Goal: Check status: Check status

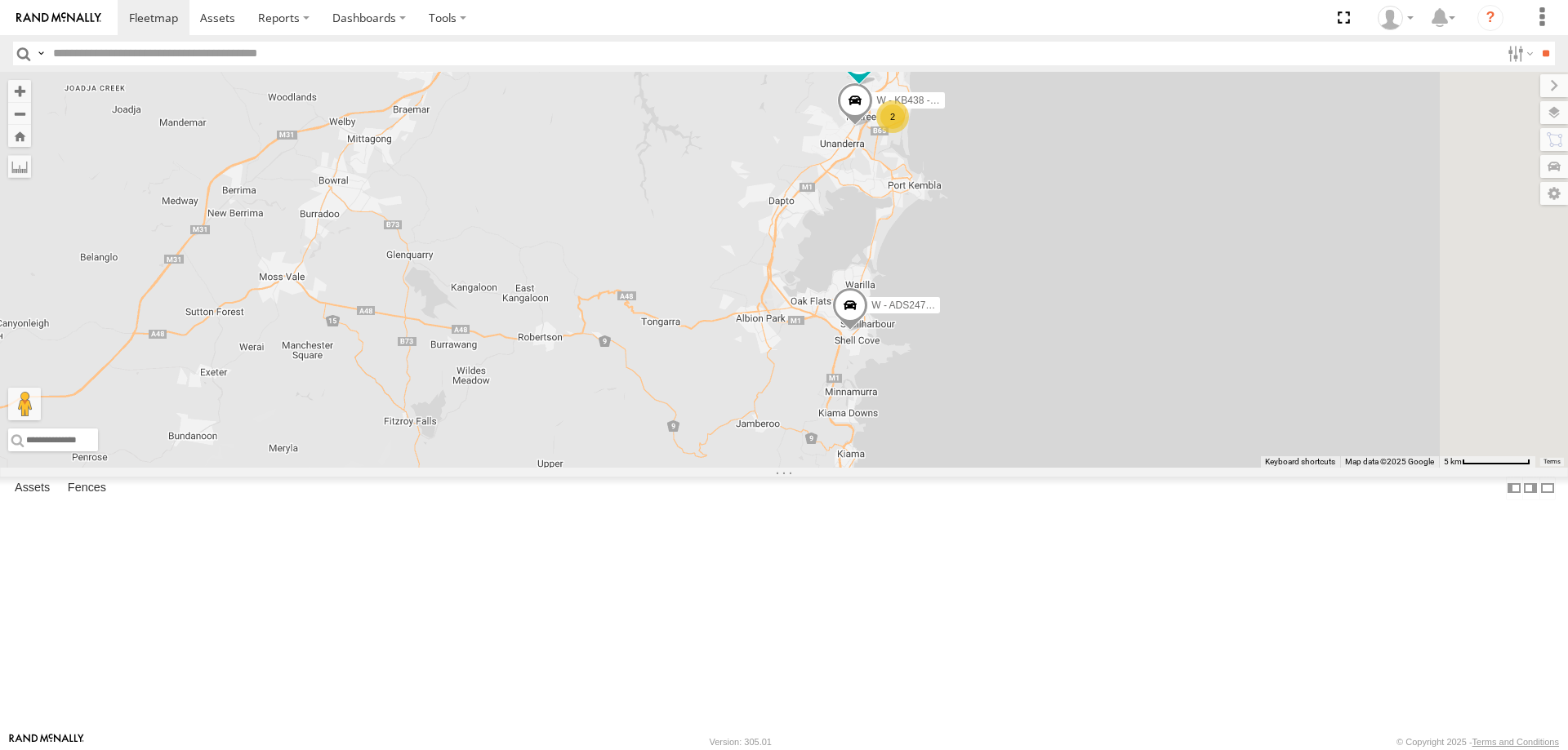
drag, startPoint x: 1303, startPoint y: 327, endPoint x: 1239, endPoint y: 357, distance: 70.7
click at [1239, 357] on div "B - DG93WL - Josh Fahd W - ADS247 - Nassir Hull 2 2 W - KB438 - Navarone Darjan…" at bounding box center [784, 269] width 1568 height 396
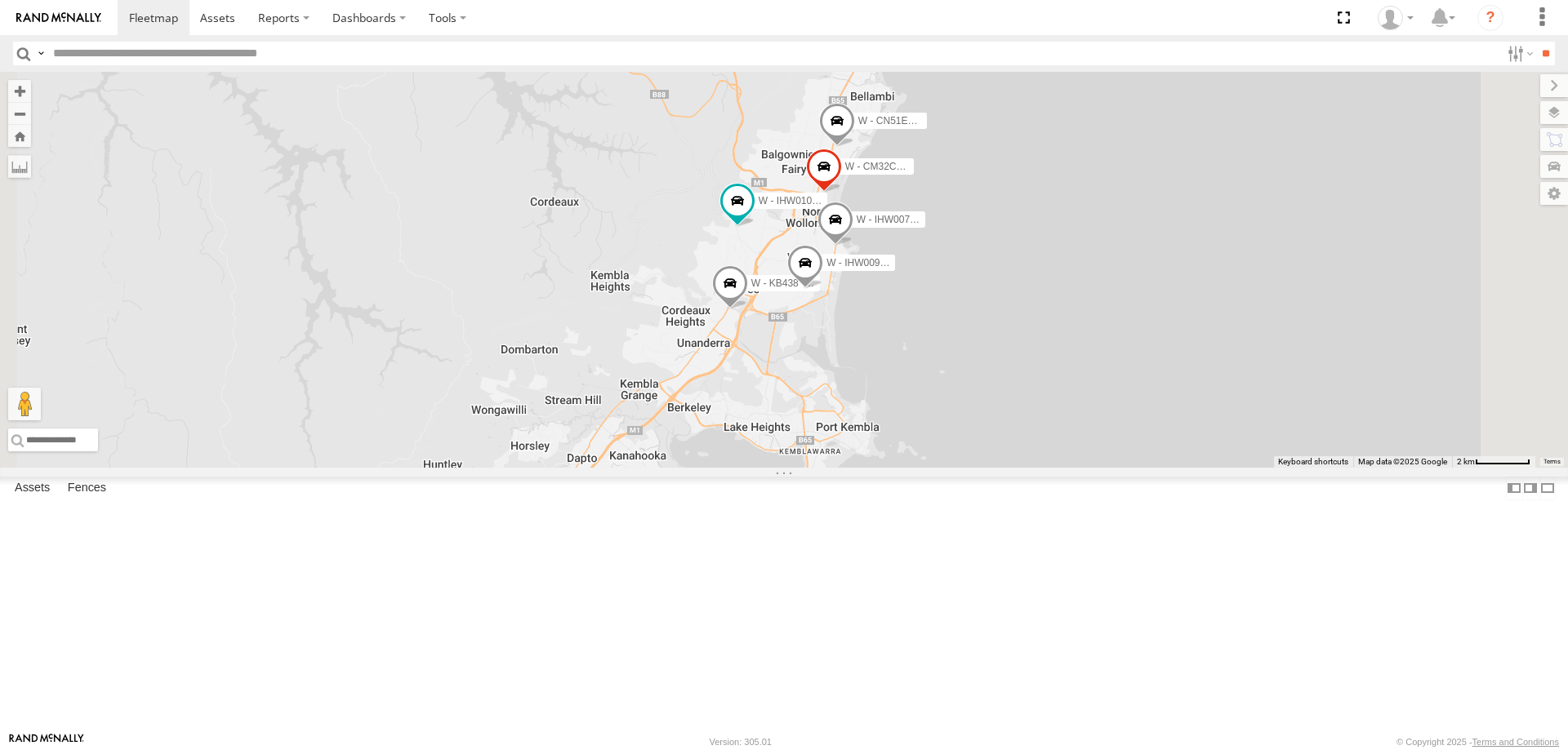
drag, startPoint x: 1290, startPoint y: 247, endPoint x: 1223, endPoint y: 401, distance: 167.9
click at [1223, 401] on div "B - DG93WL - Josh Fahd W - ADS247 - Nassir Hull W - KB438 - Navarone Darjani W …" at bounding box center [784, 269] width 1568 height 396
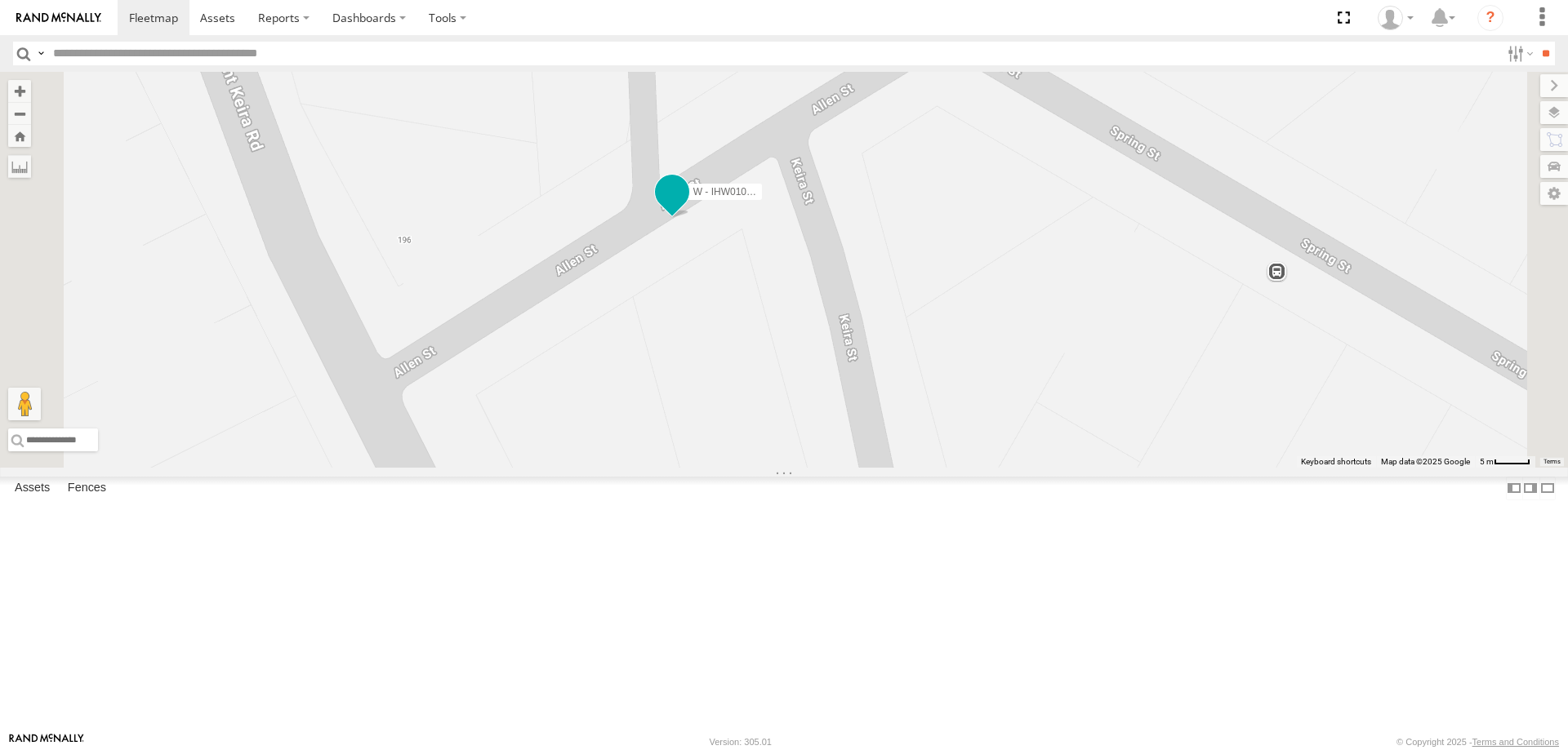
click at [687, 207] on span at bounding box center [672, 192] width 29 height 29
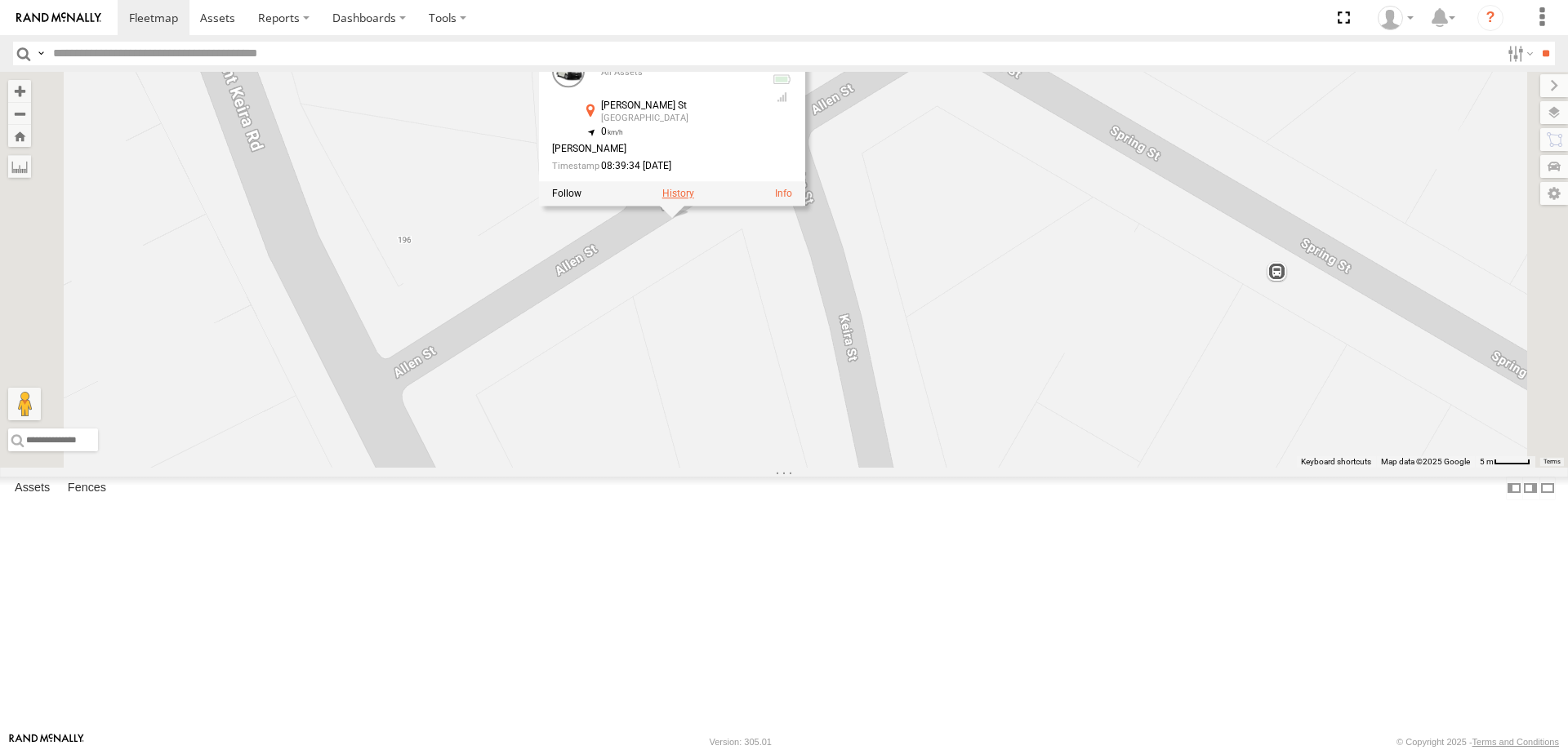
click at [694, 199] on label at bounding box center [679, 194] width 32 height 11
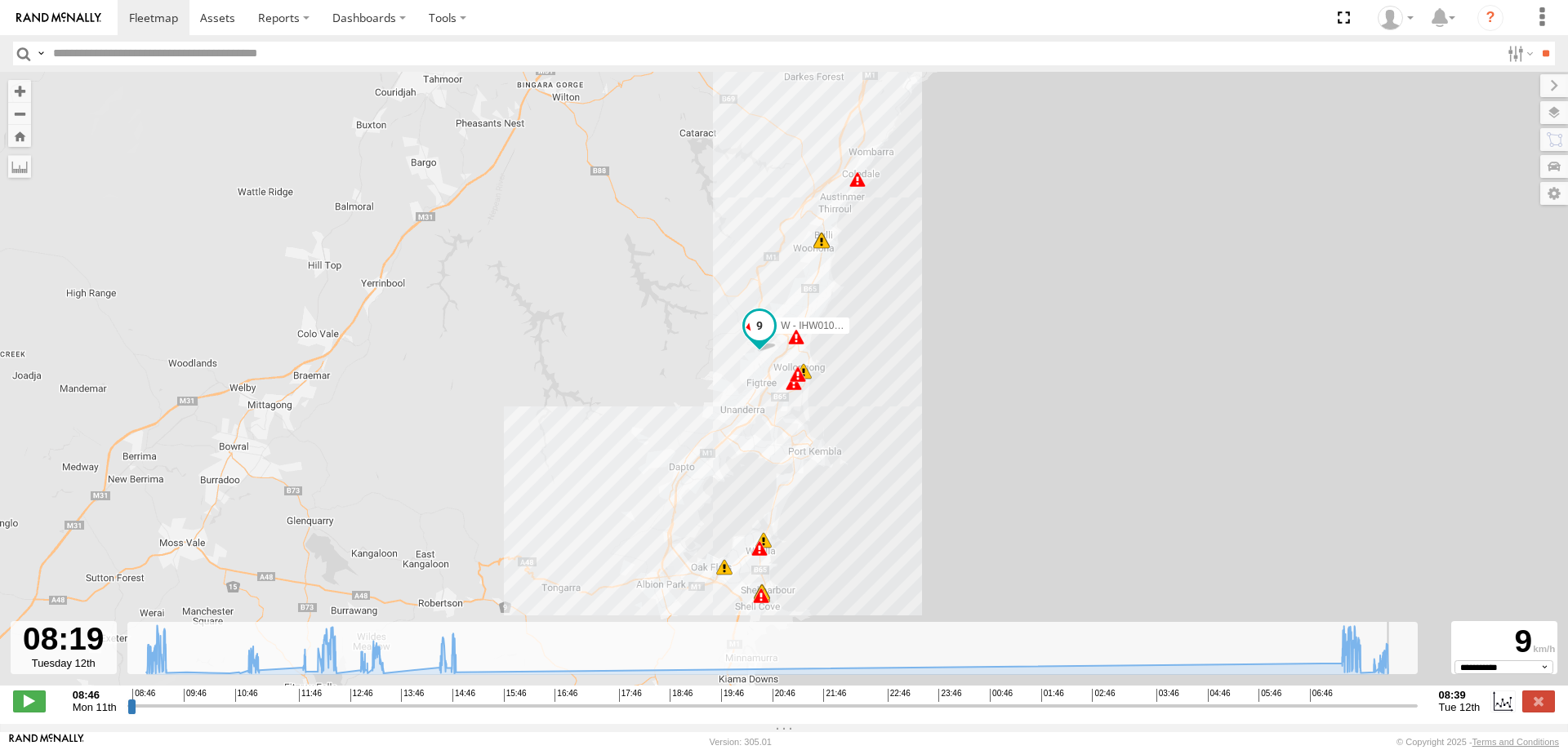
drag, startPoint x: 129, startPoint y: 713, endPoint x: 1394, endPoint y: 694, distance: 1265.1
click at [1394, 698] on input "range" at bounding box center [772, 706] width 1290 height 15
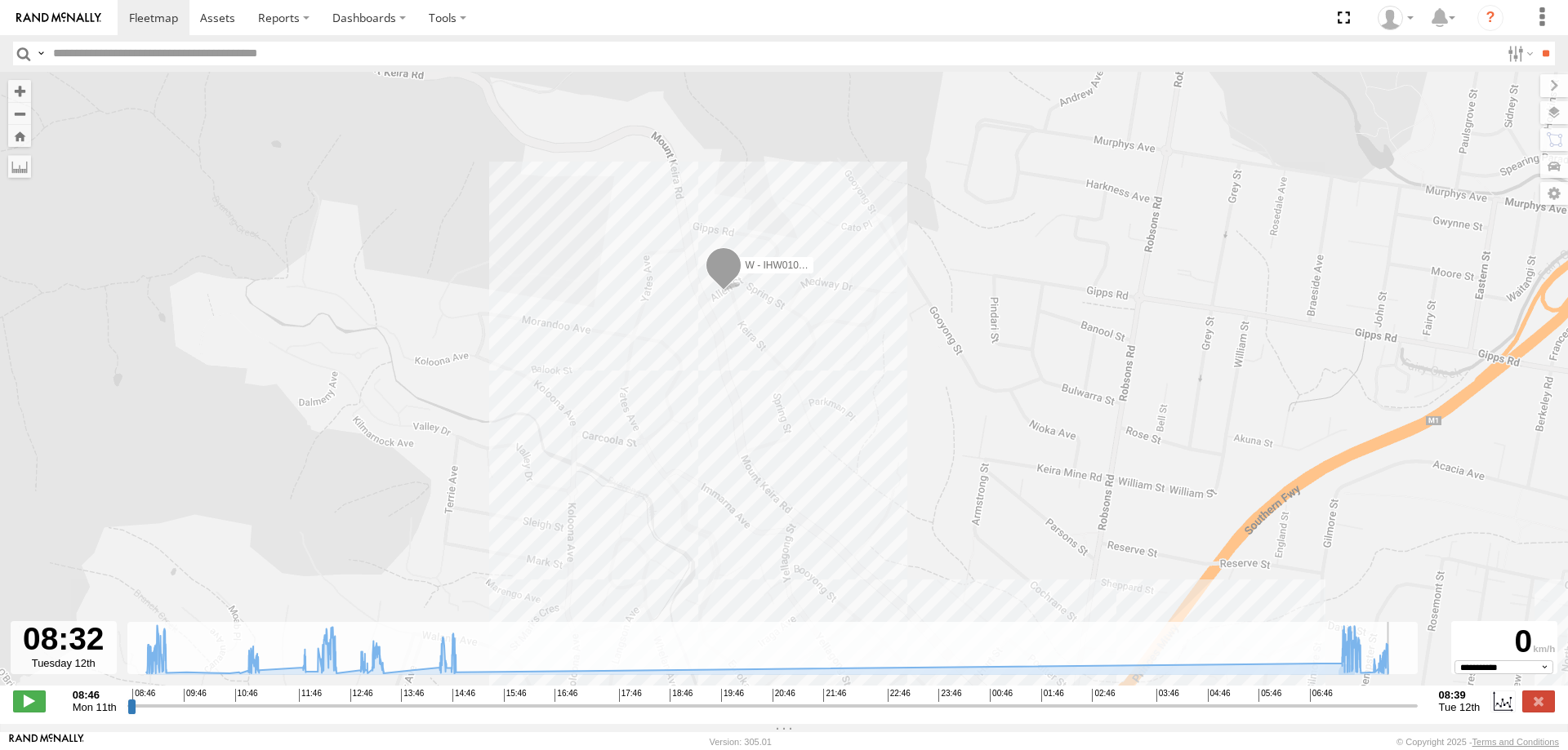
drag, startPoint x: 1394, startPoint y: 710, endPoint x: 1405, endPoint y: 708, distance: 11.2
type input "**********"
click at [1405, 708] on input "range" at bounding box center [772, 706] width 1290 height 15
click at [214, 18] on span at bounding box center [217, 17] width 35 height 15
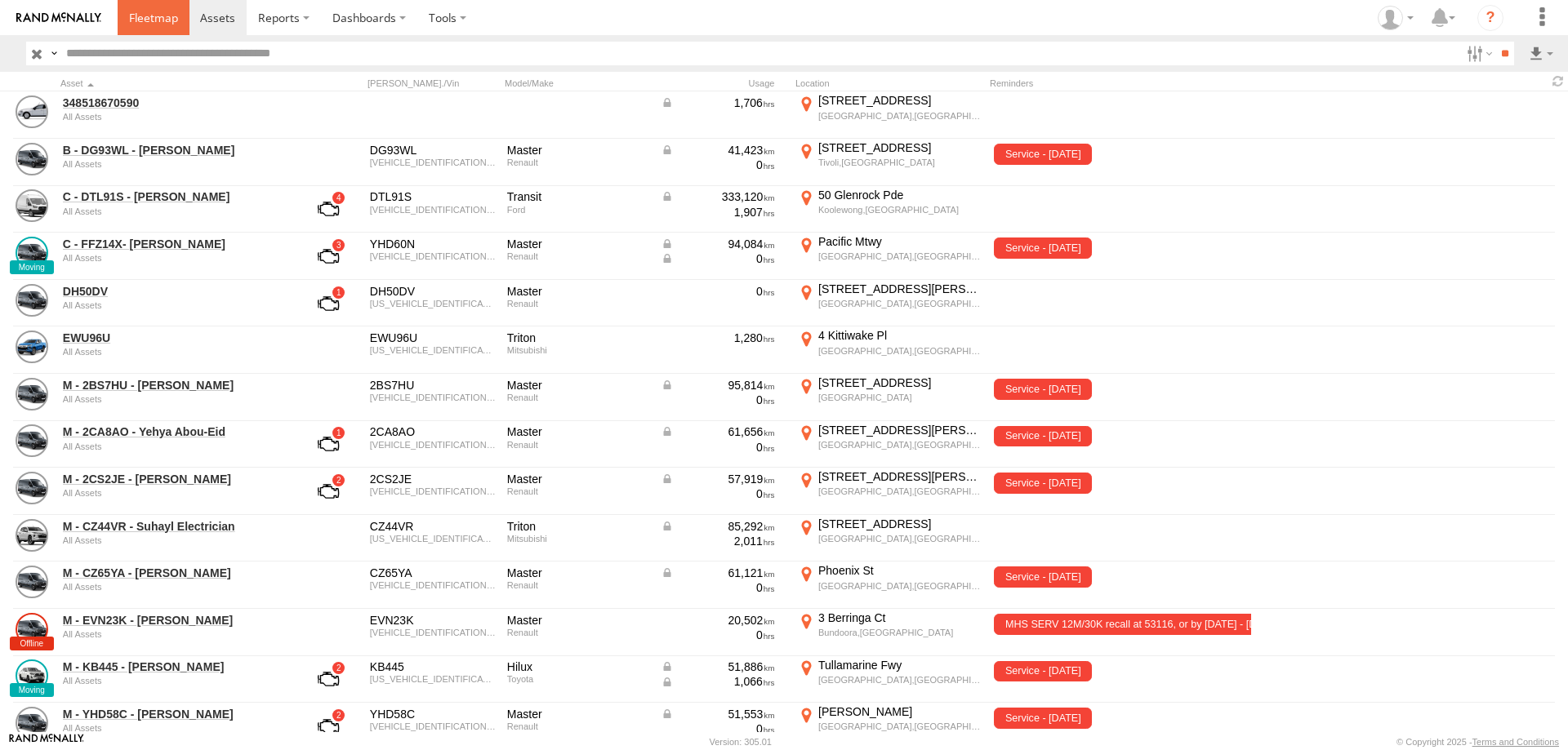
click at [147, 14] on span at bounding box center [154, 17] width 49 height 15
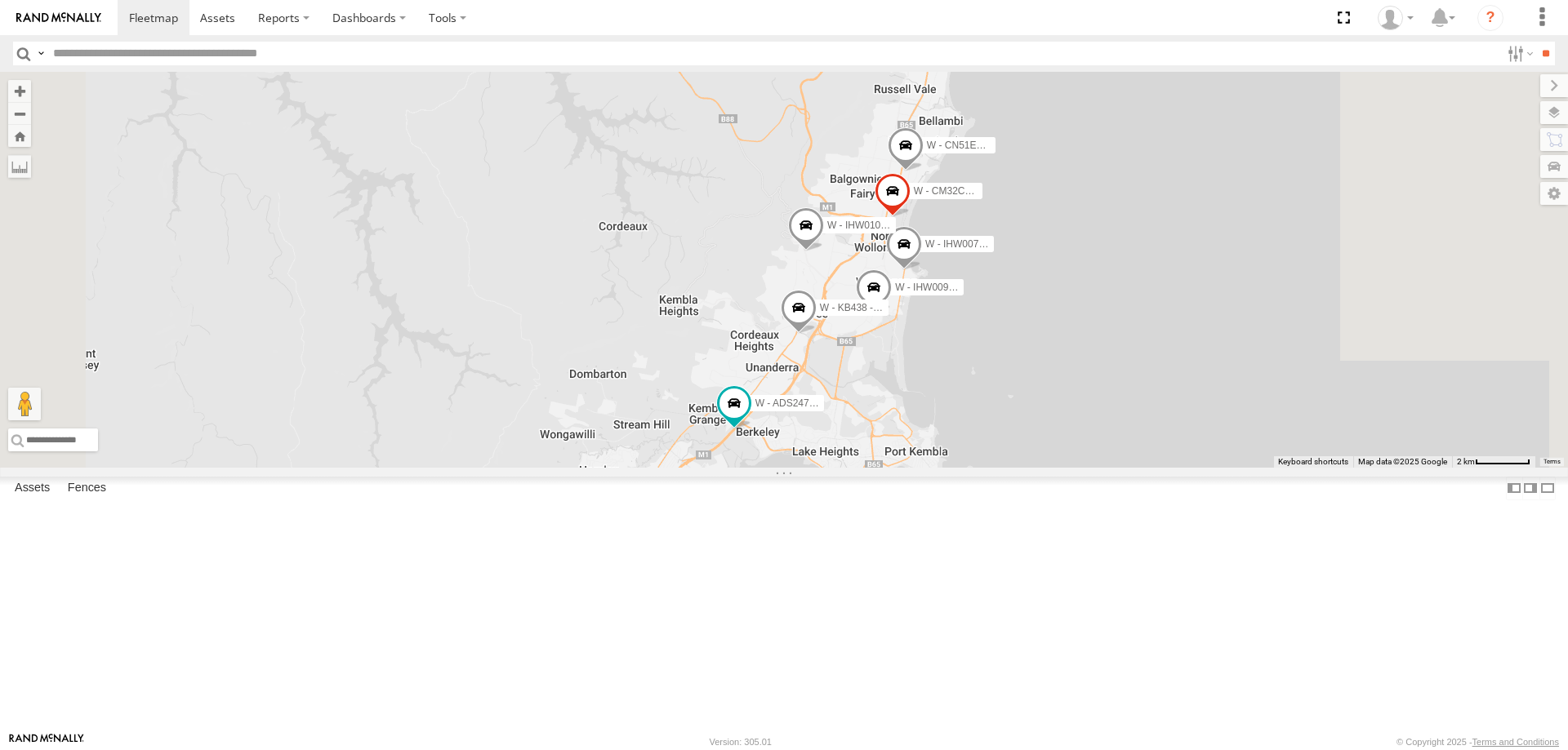
drag, startPoint x: 1318, startPoint y: 402, endPoint x: 1294, endPoint y: 470, distance: 72.1
click at [1294, 468] on div "B - DG93WL - Josh Fahd C - FFZ14X- Ethan Hicks W - ADS247 - Nassir Hull W - CN5…" at bounding box center [784, 269] width 1568 height 396
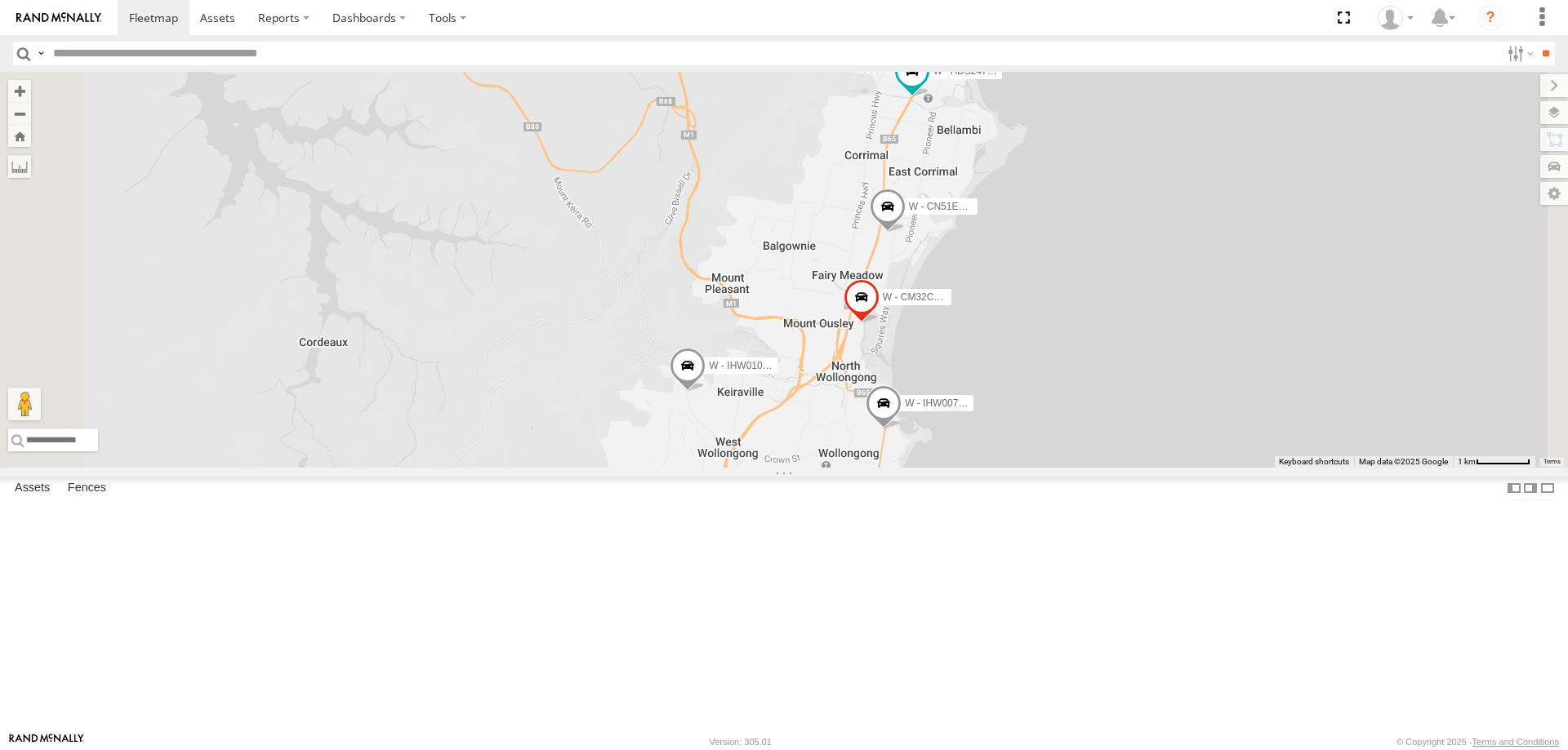
drag, startPoint x: 1245, startPoint y: 466, endPoint x: 1203, endPoint y: 521, distance: 69.2
click at [1205, 468] on div "W - CN51ES - Cameron Ashby W - IHW009 - Geoff Cooper W - IHW007 - Paul Whatman …" at bounding box center [784, 269] width 1568 height 396
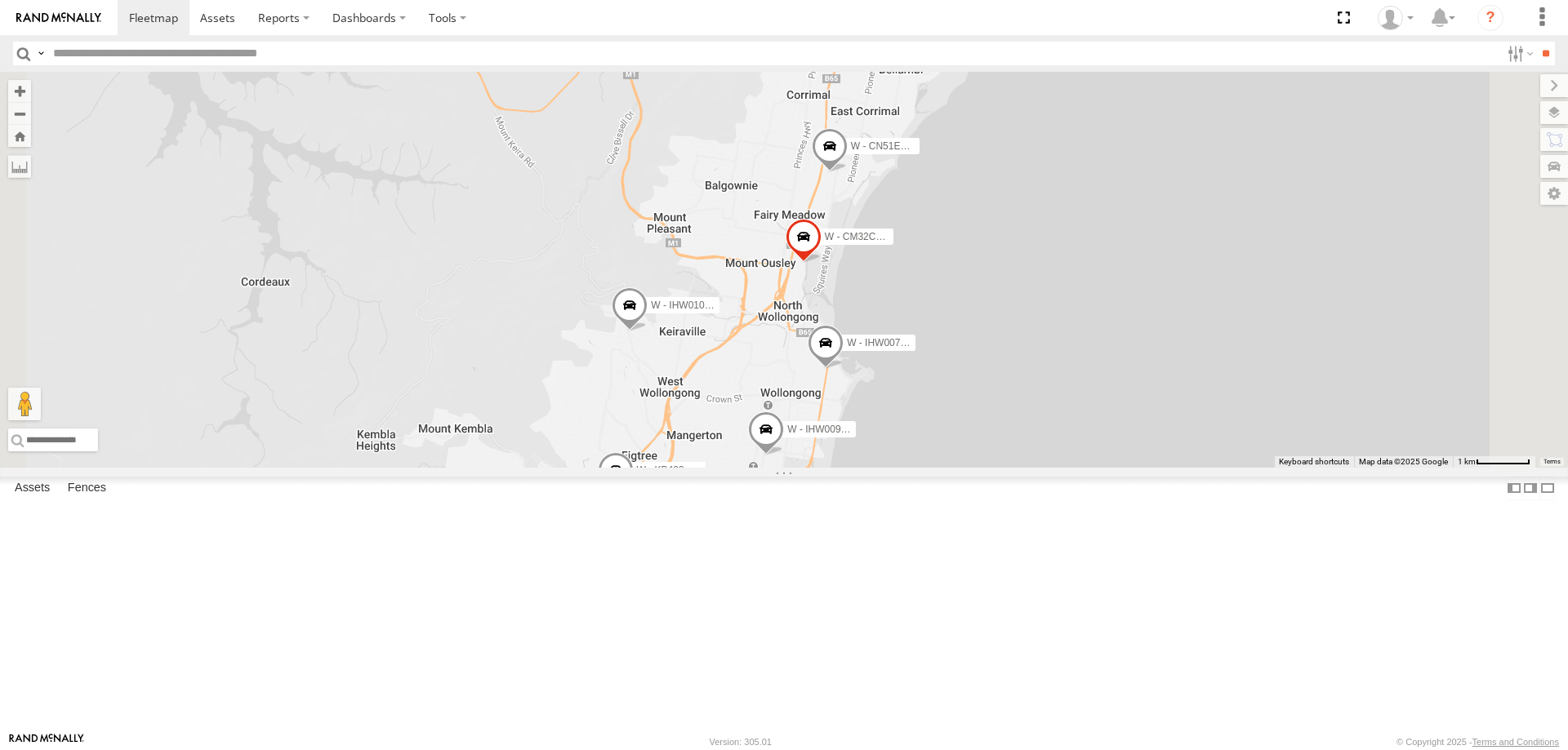
drag, startPoint x: 1289, startPoint y: 469, endPoint x: 1263, endPoint y: 349, distance: 122.8
click at [1270, 351] on div "W - CN51ES - Cameron Ashby W - IHW009 - Geoff Cooper W - IHW007 - Paul Whatman …" at bounding box center [784, 269] width 1568 height 396
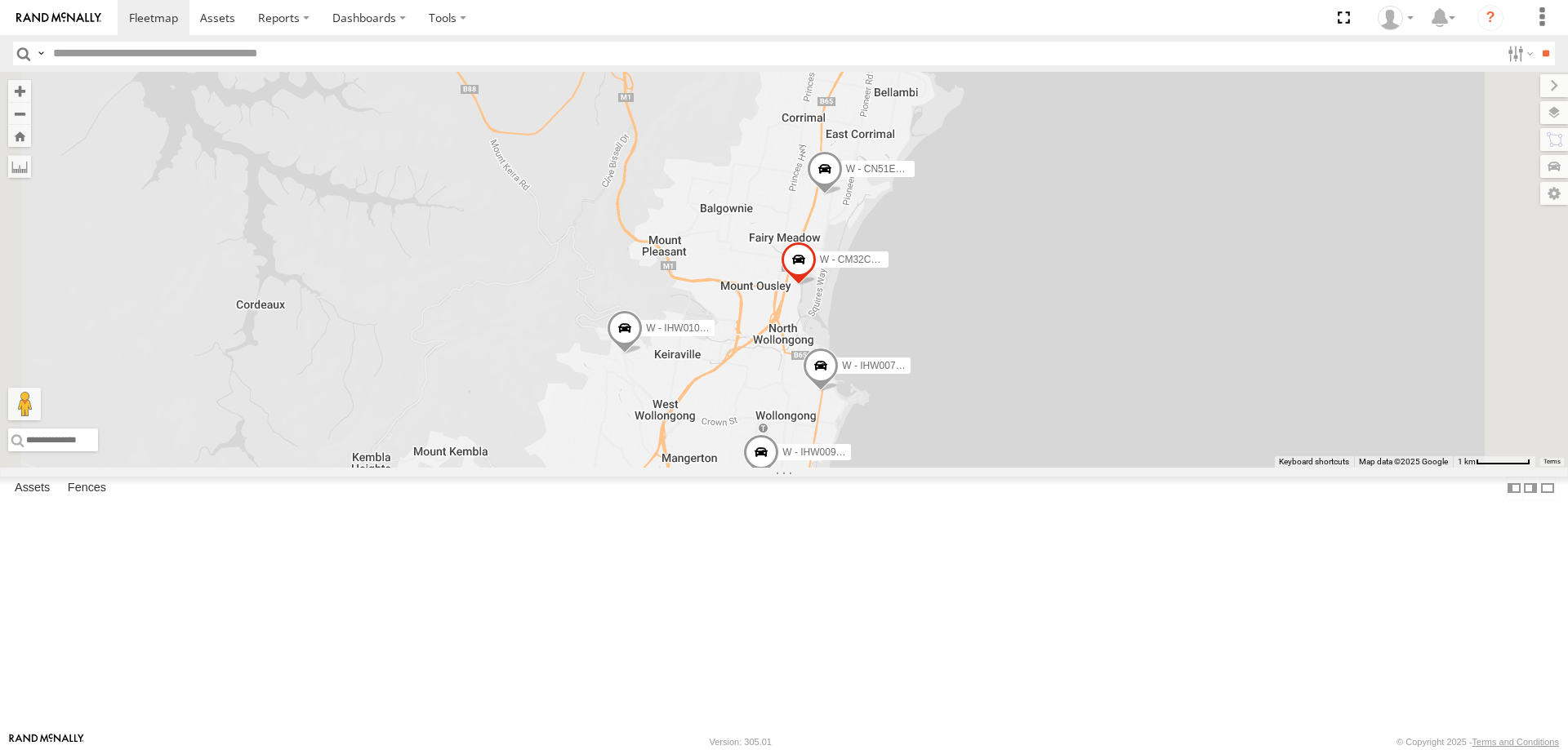
drag, startPoint x: 1178, startPoint y: 376, endPoint x: 1170, endPoint y: 461, distance: 85.4
click at [1171, 461] on div "W - CN51ES - Cameron Ashby W - IHW009 - Geoff Cooper W - IHW007 - Paul Whatman …" at bounding box center [784, 269] width 1568 height 396
